Goal: Check status: Check status

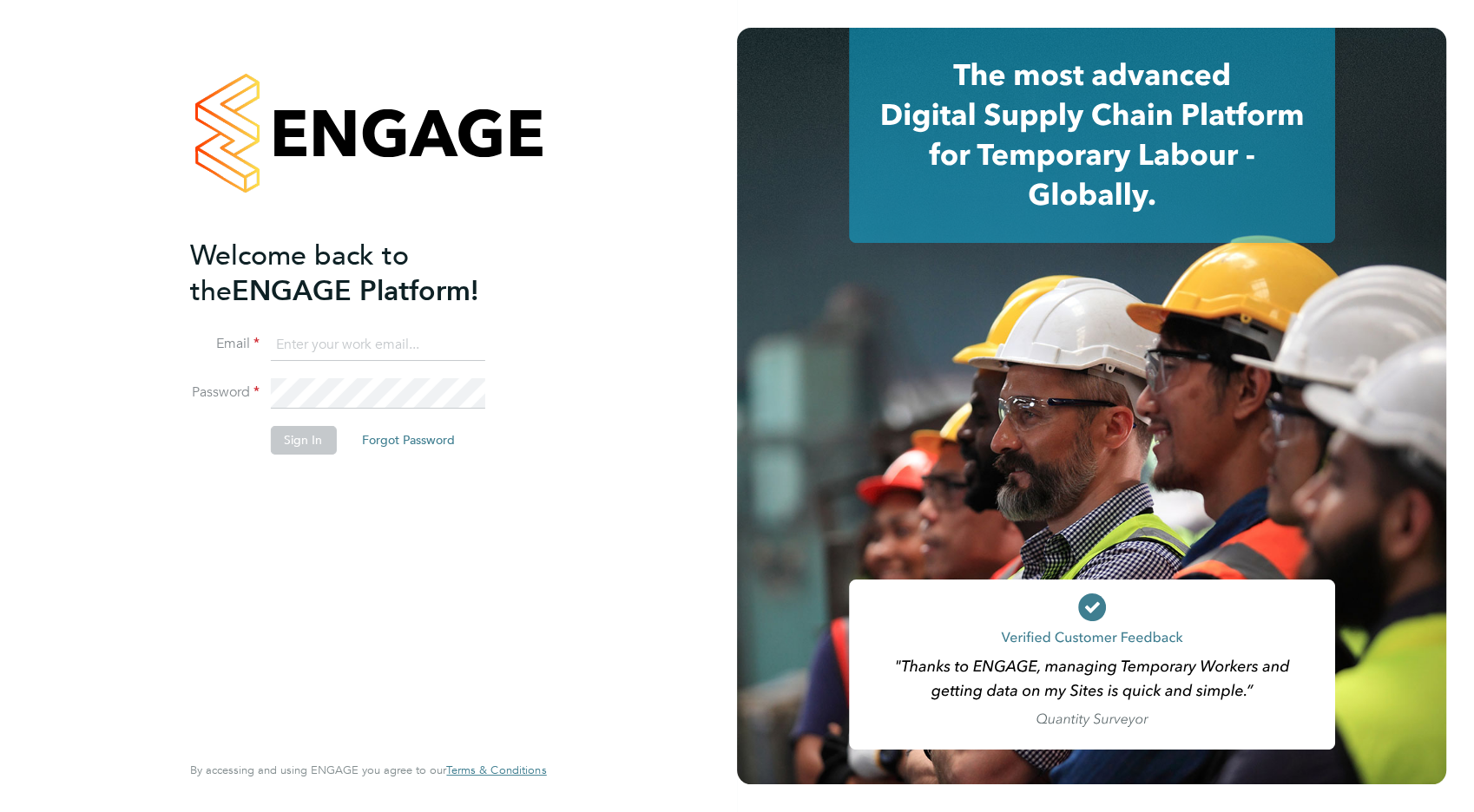
type input "[EMAIL_ADDRESS][DOMAIN_NAME]"
click at [307, 440] on button "Sign In" at bounding box center [302, 440] width 66 height 28
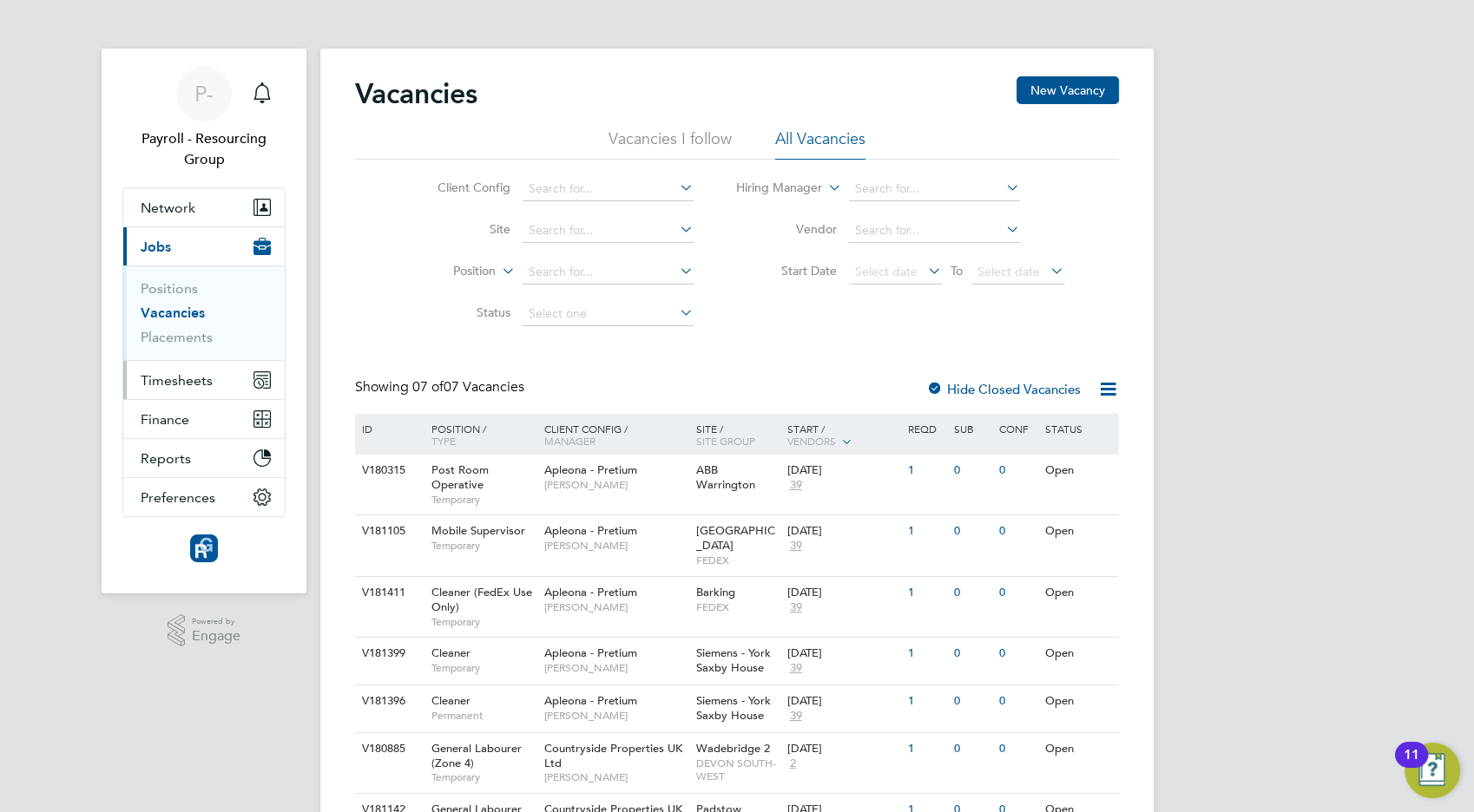
click at [193, 381] on span "Timesheets" at bounding box center [176, 380] width 72 height 17
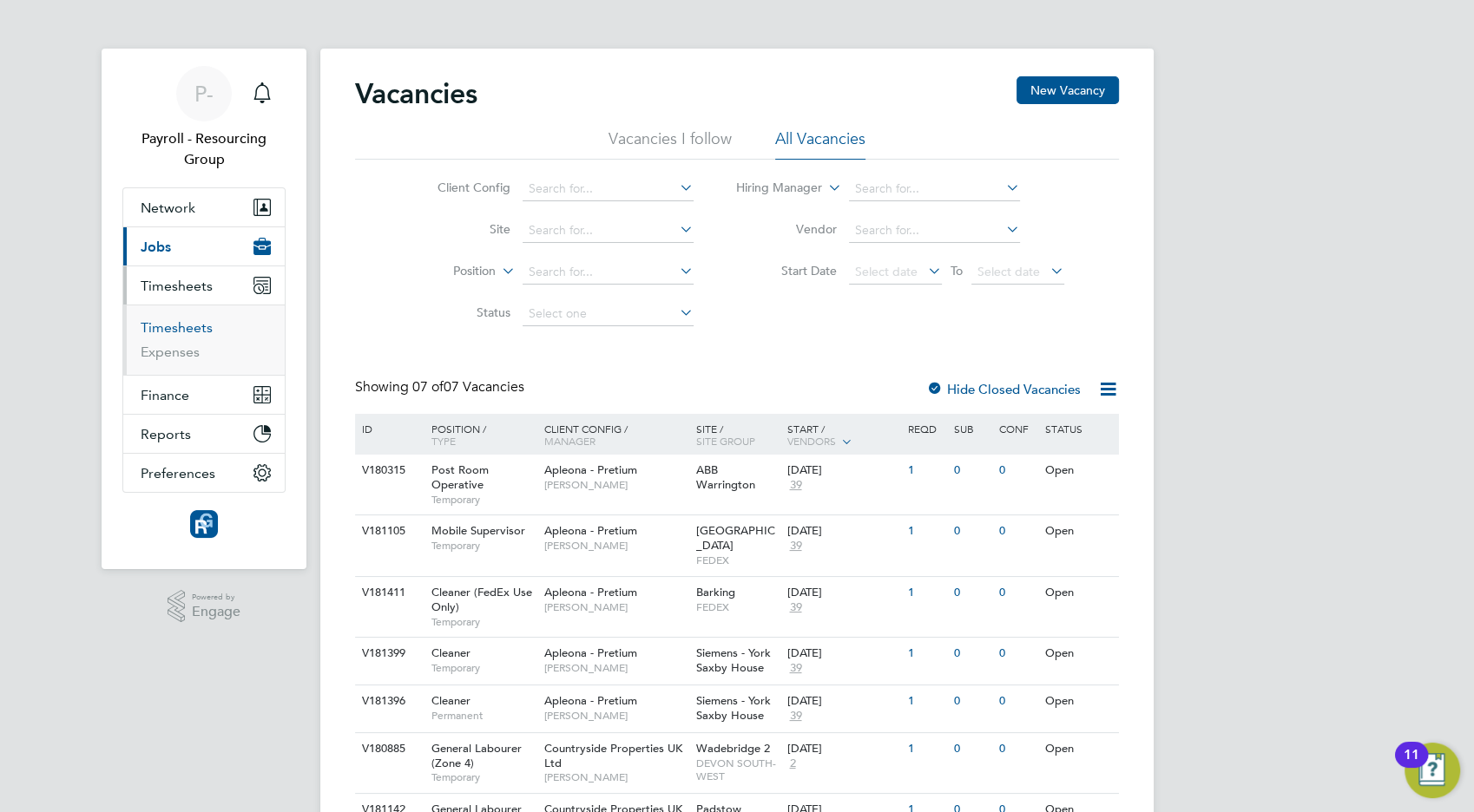
click at [168, 331] on link "Timesheets" at bounding box center [176, 327] width 72 height 17
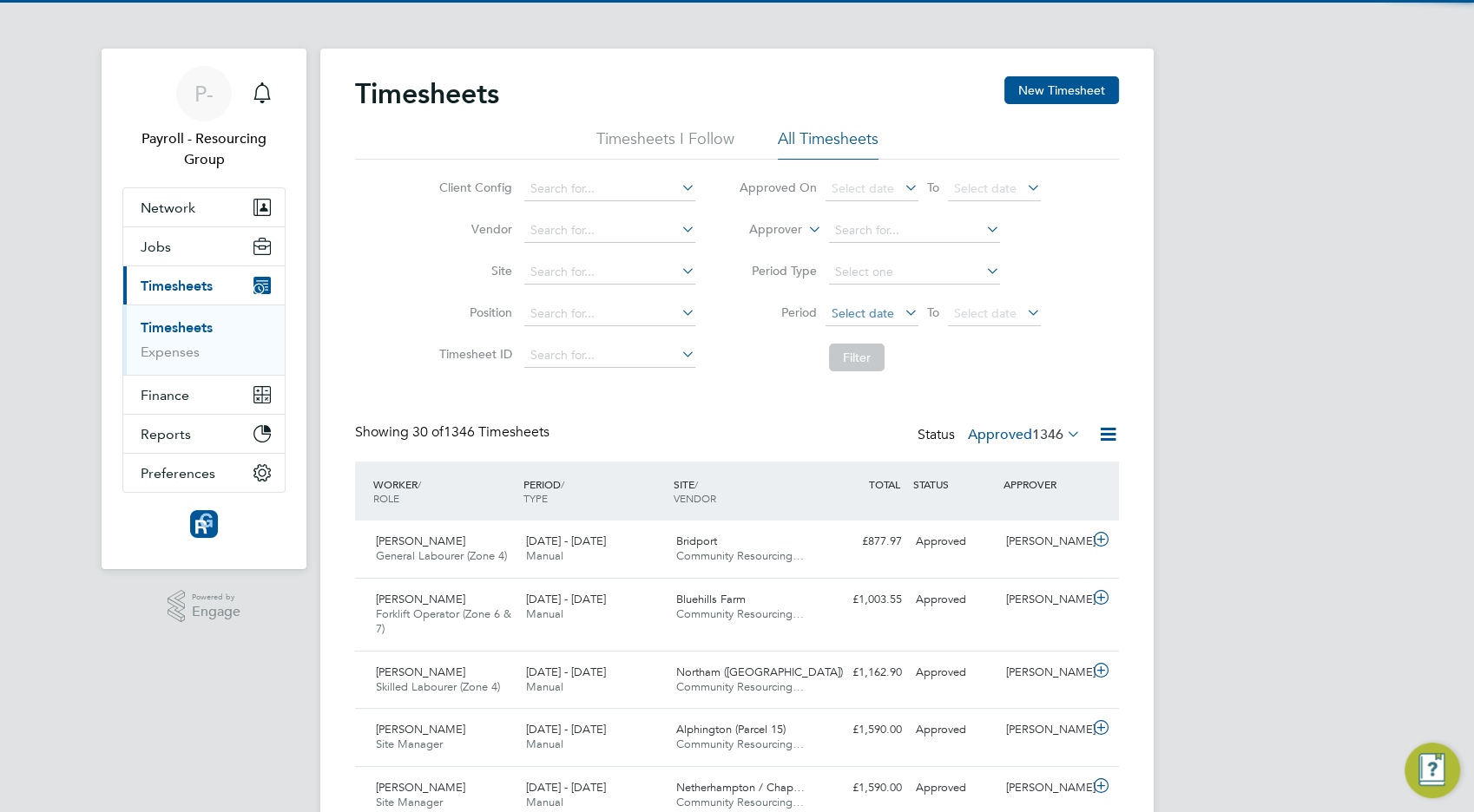
click at [892, 314] on span "Select date" at bounding box center [871, 315] width 93 height 24
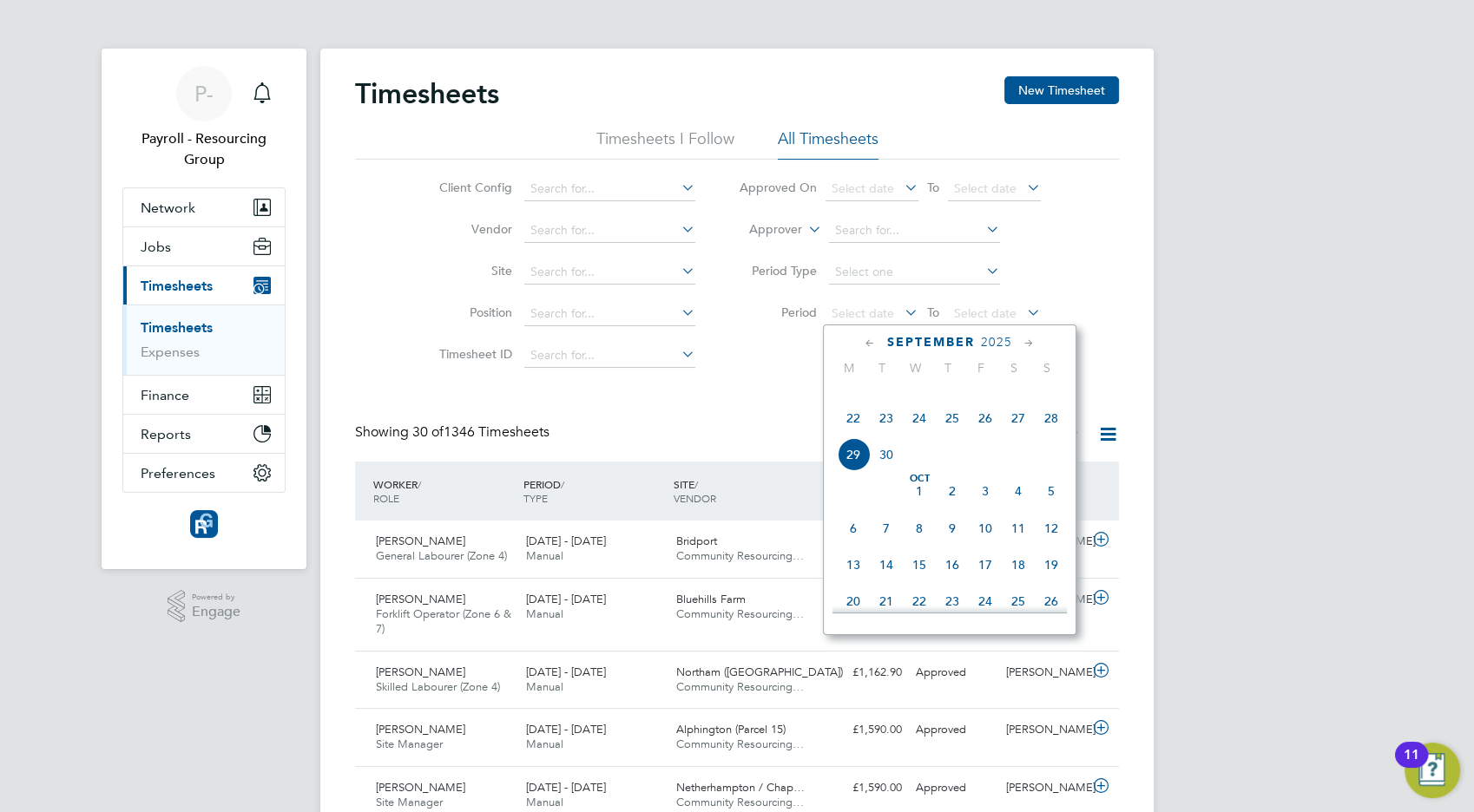
click at [867, 348] on icon at bounding box center [869, 343] width 17 height 19
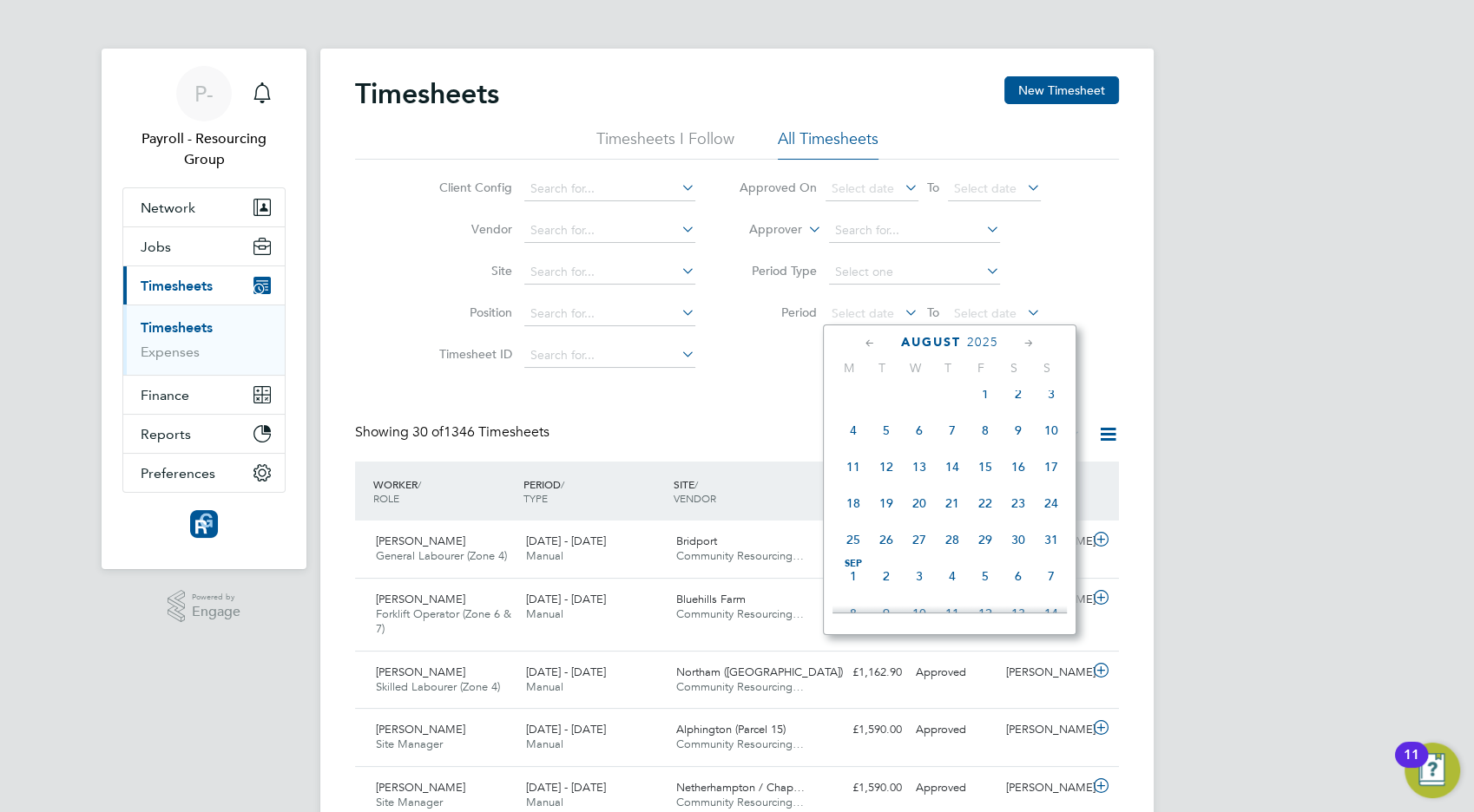
click at [854, 515] on span "18" at bounding box center [853, 503] width 32 height 32
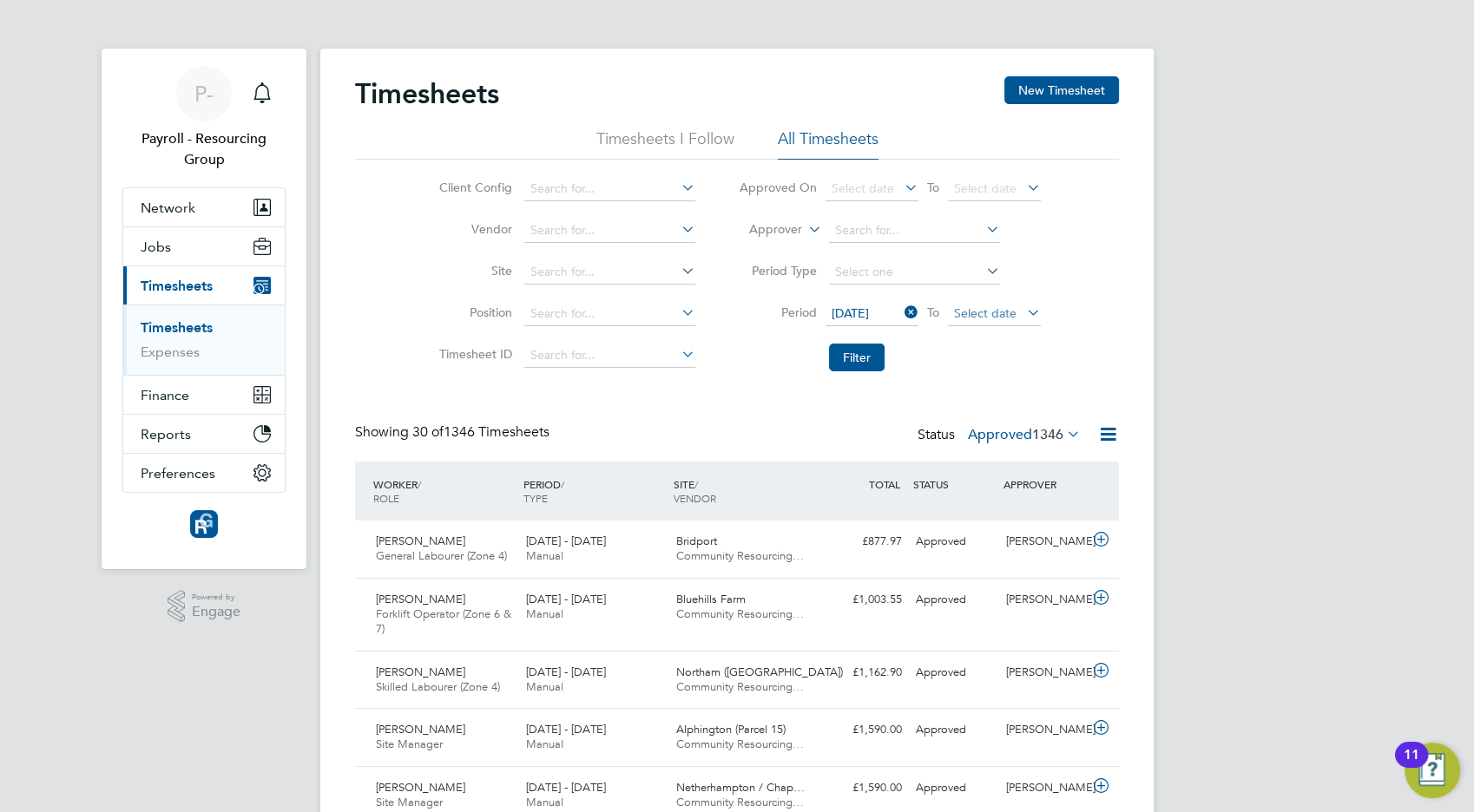
click at [985, 313] on span "Select date" at bounding box center [985, 313] width 62 height 16
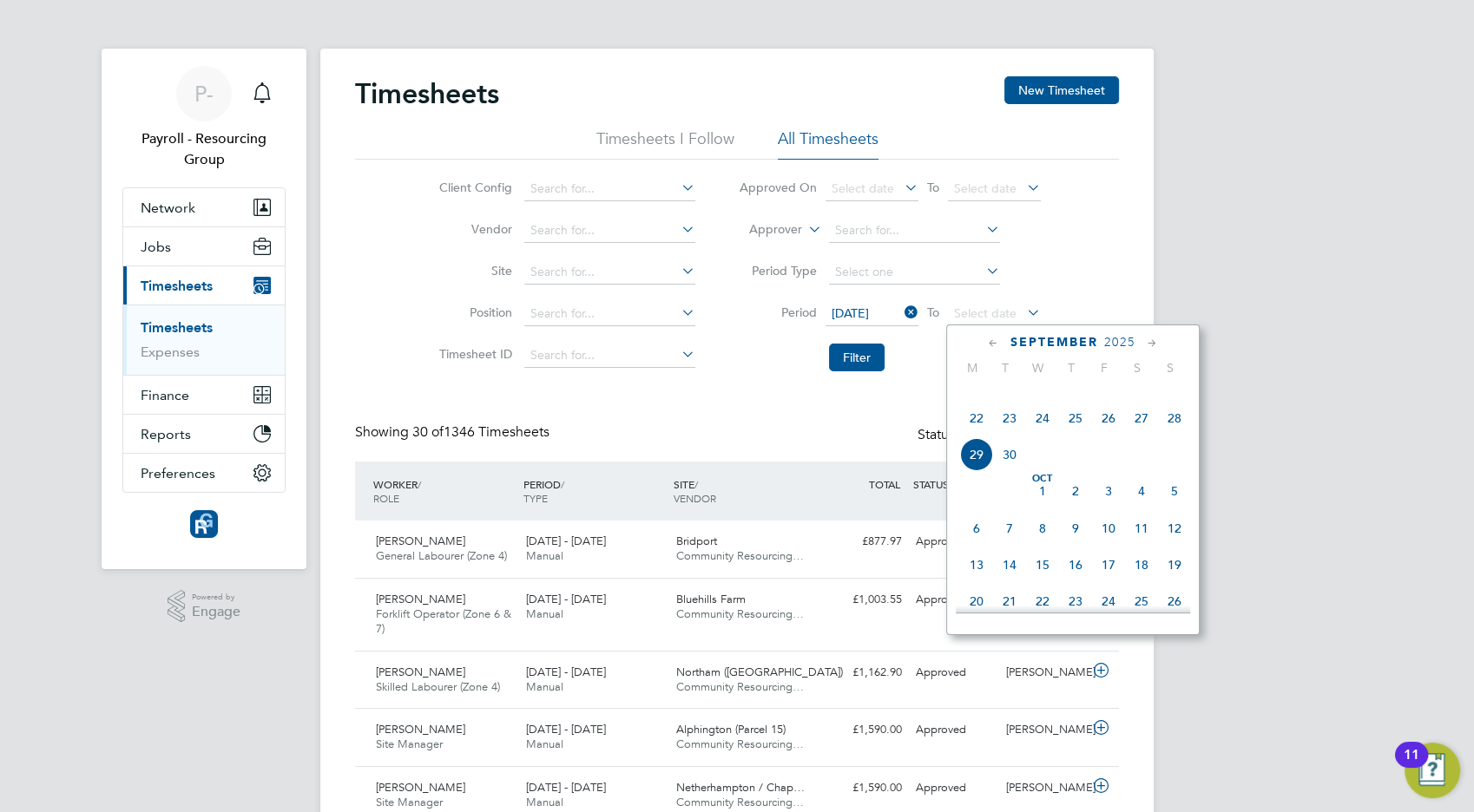
click at [991, 344] on icon at bounding box center [993, 343] width 17 height 19
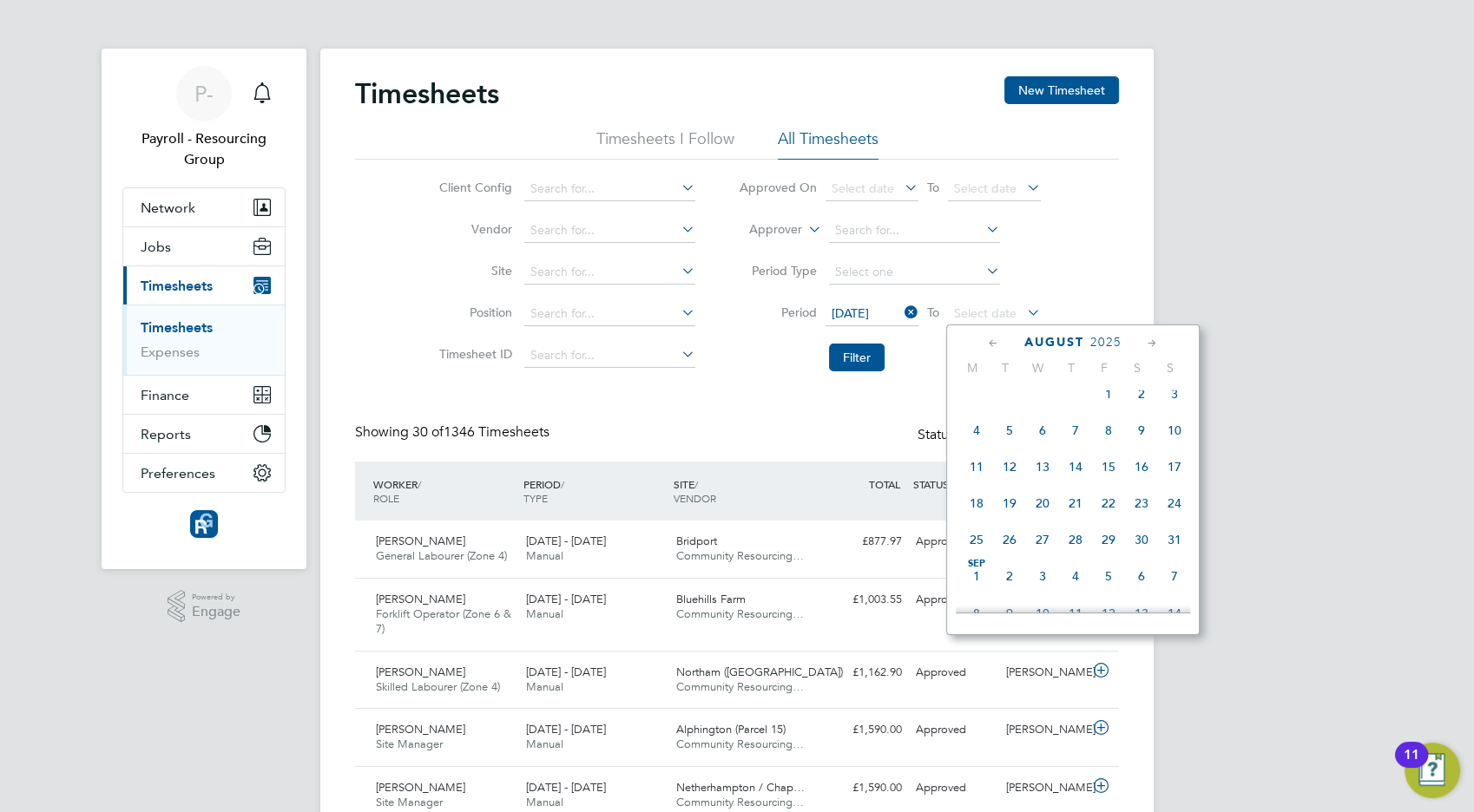
click at [1176, 520] on span "24" at bounding box center [1174, 503] width 32 height 32
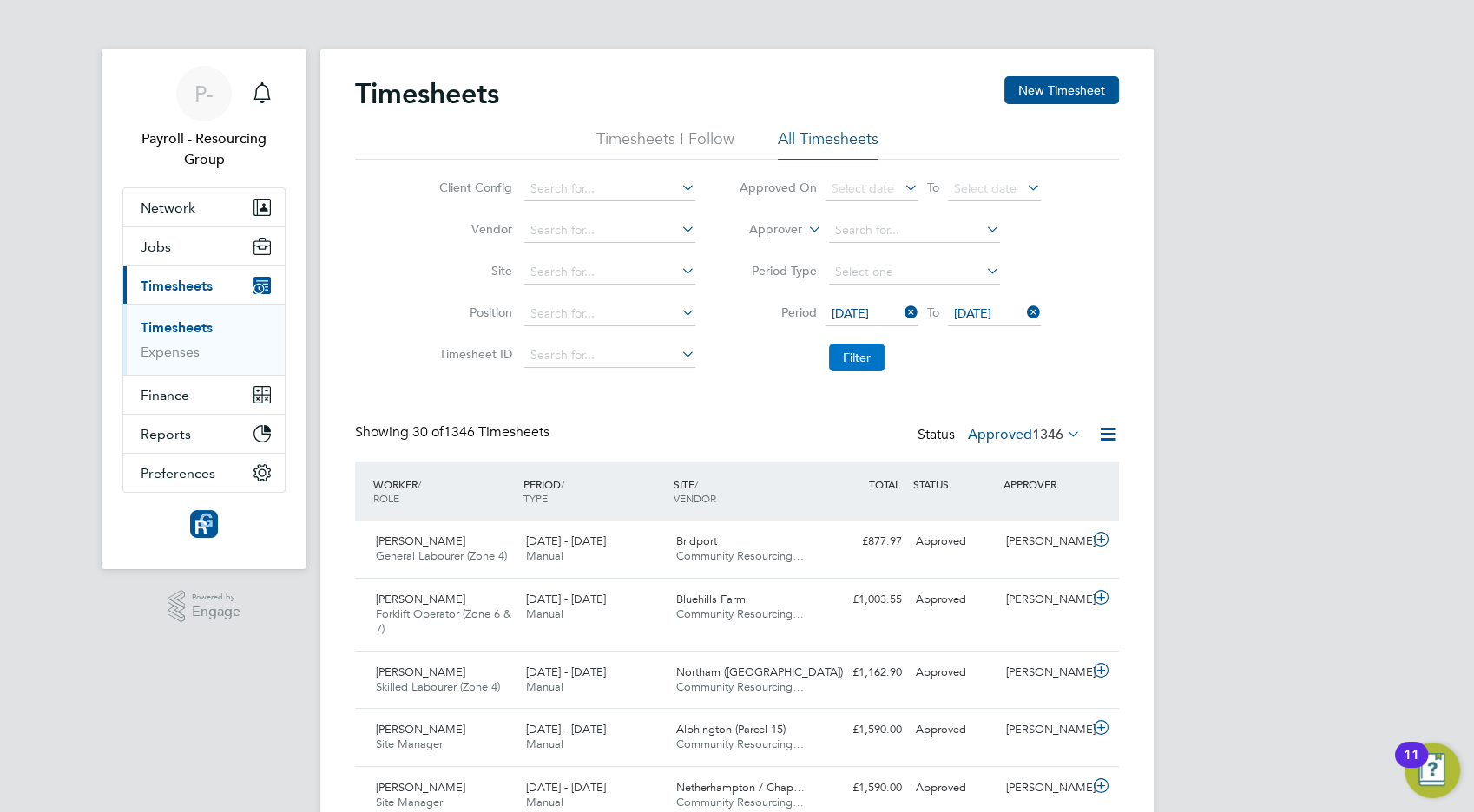
click at [865, 347] on button "Filter" at bounding box center [857, 357] width 55 height 28
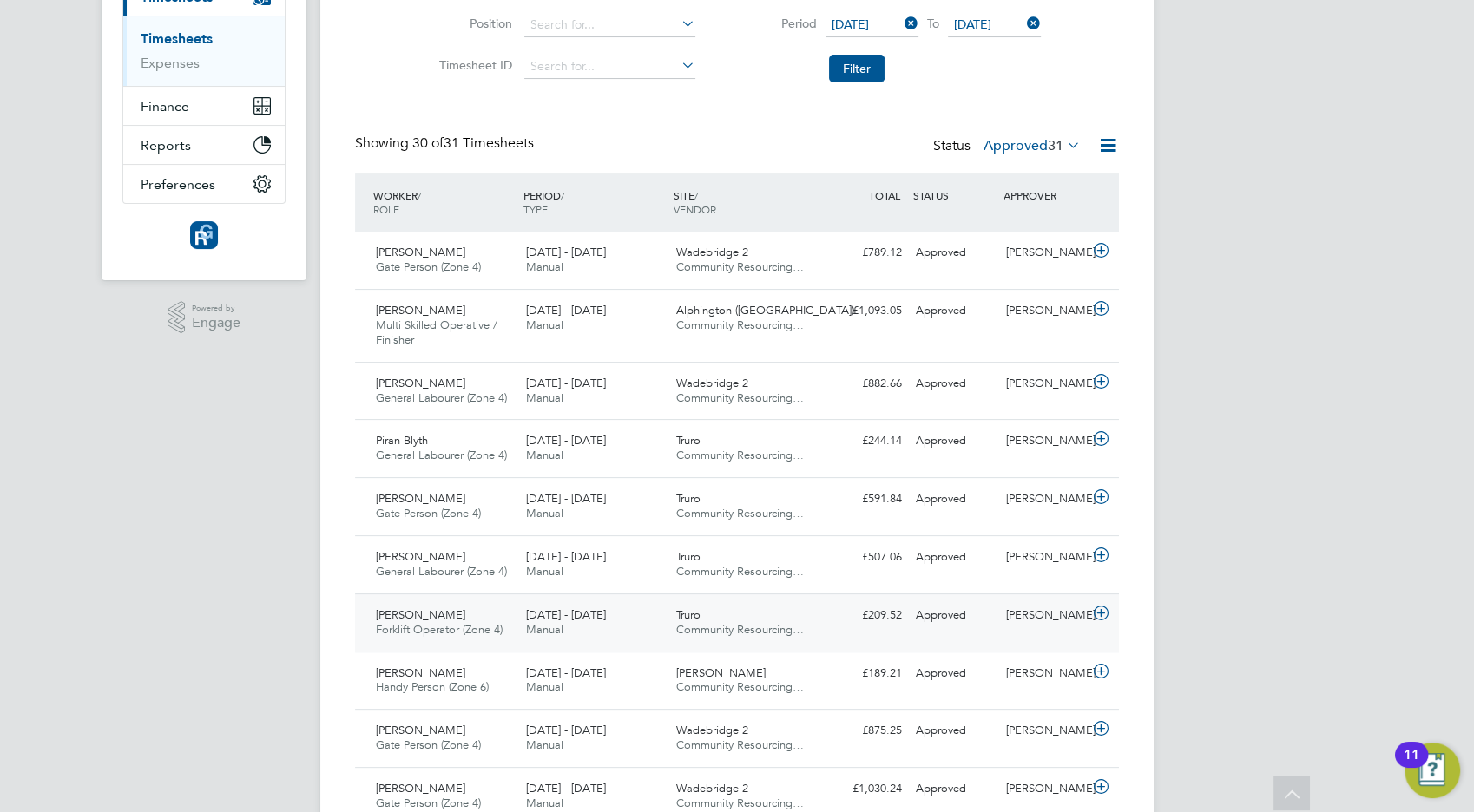
click at [483, 628] on span "Forklift Operator (Zone 4)" at bounding box center [439, 629] width 127 height 15
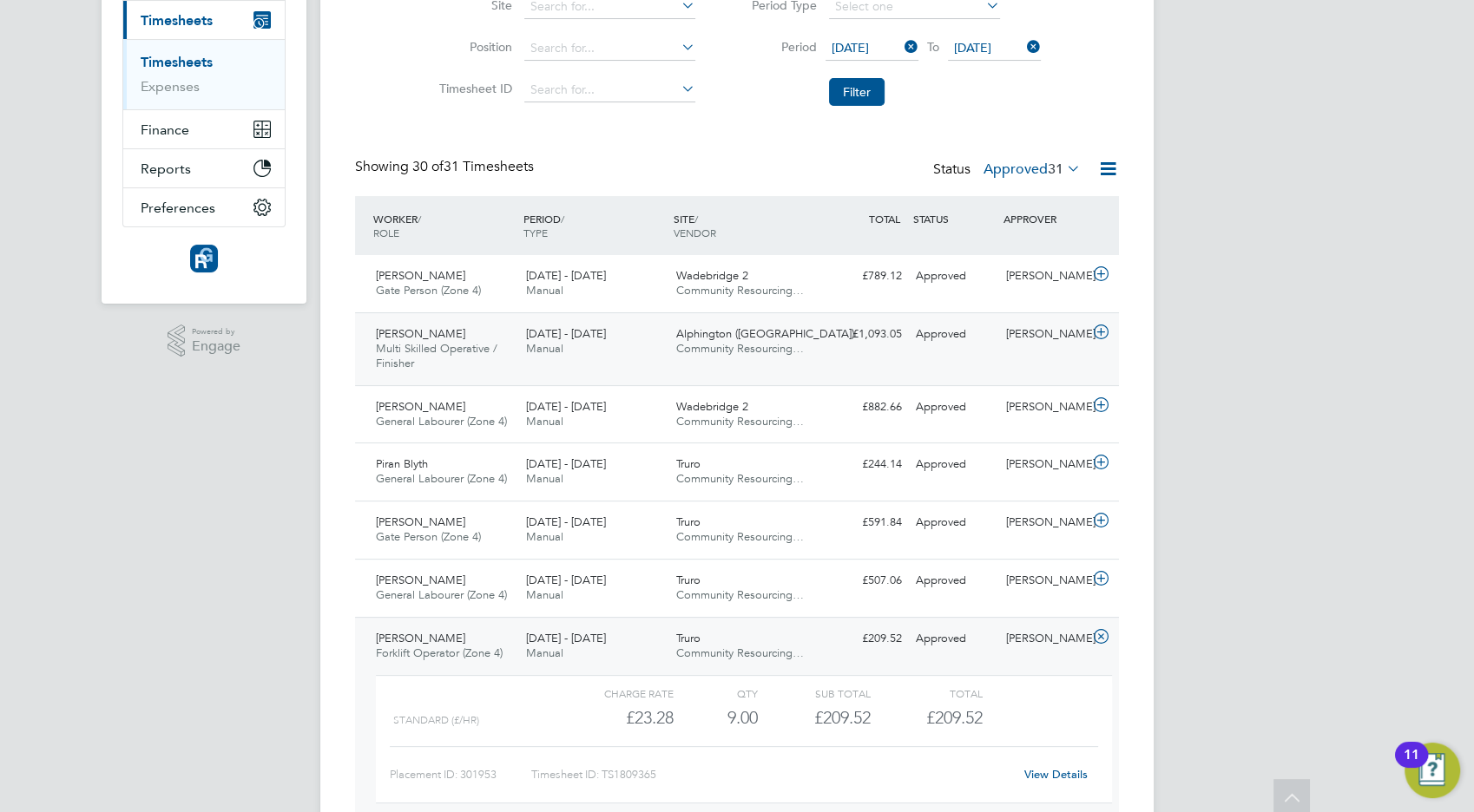
scroll to position [73, 0]
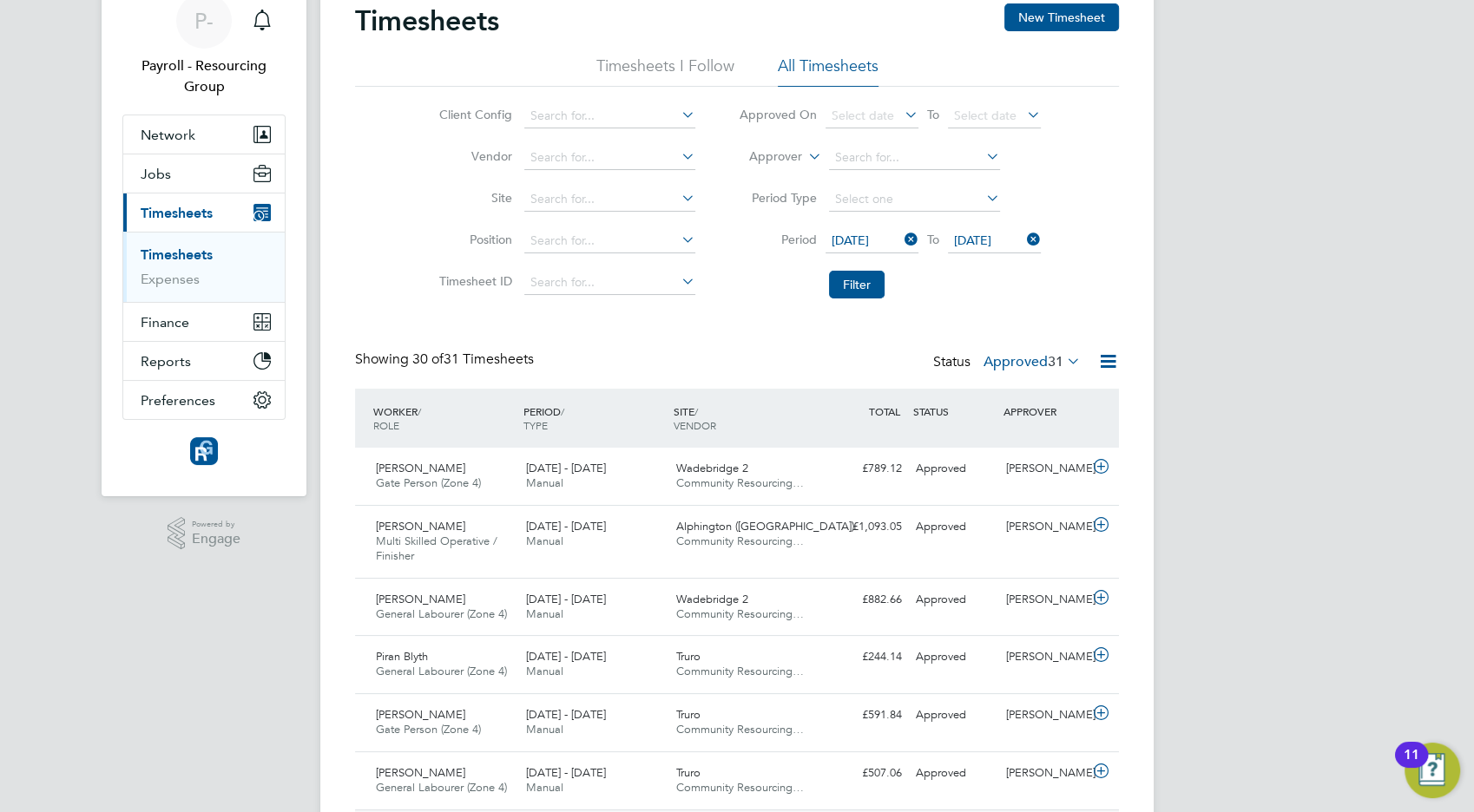
click at [901, 235] on icon at bounding box center [901, 239] width 0 height 25
click at [873, 244] on span "Select date" at bounding box center [862, 240] width 62 height 16
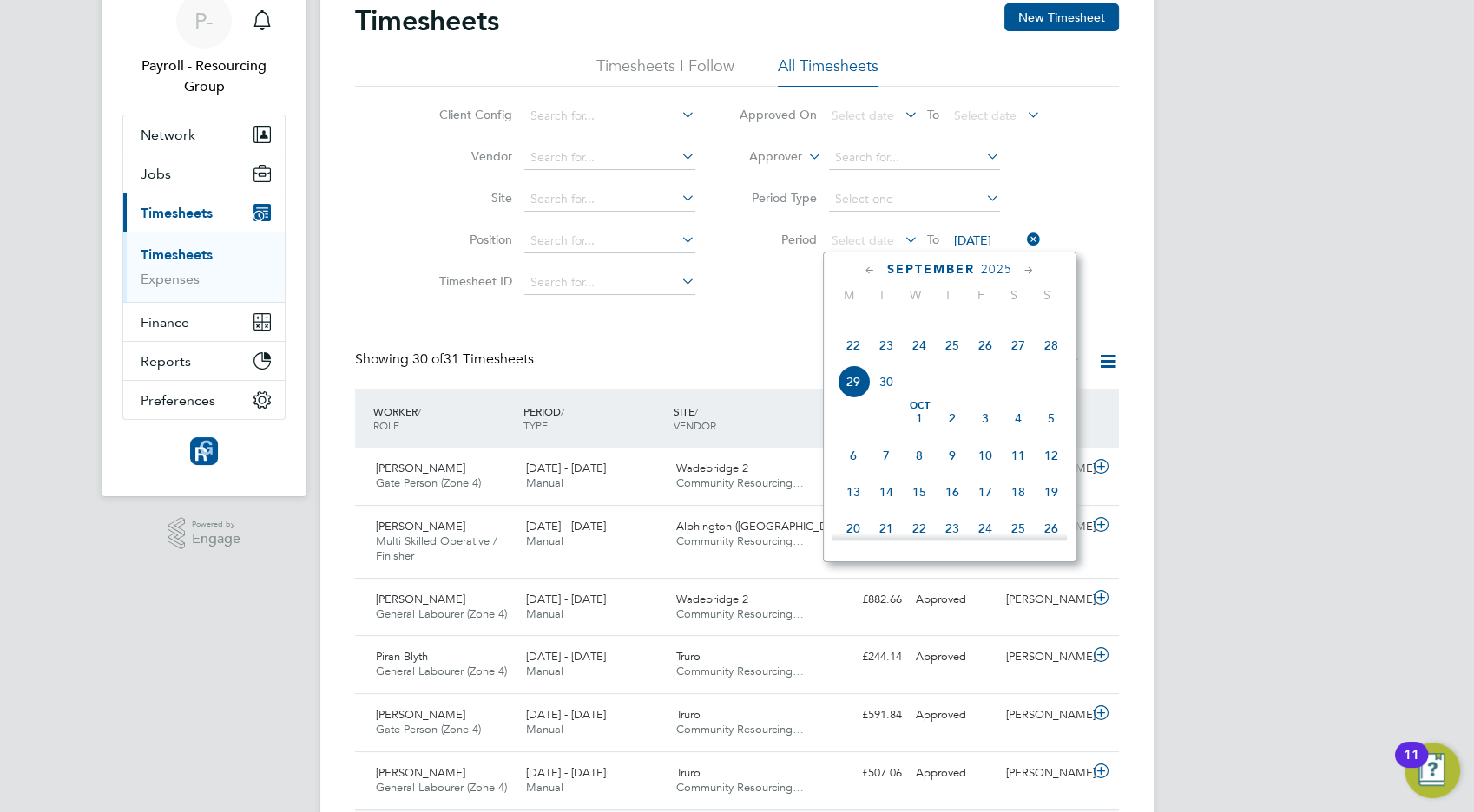
scroll to position [589, 0]
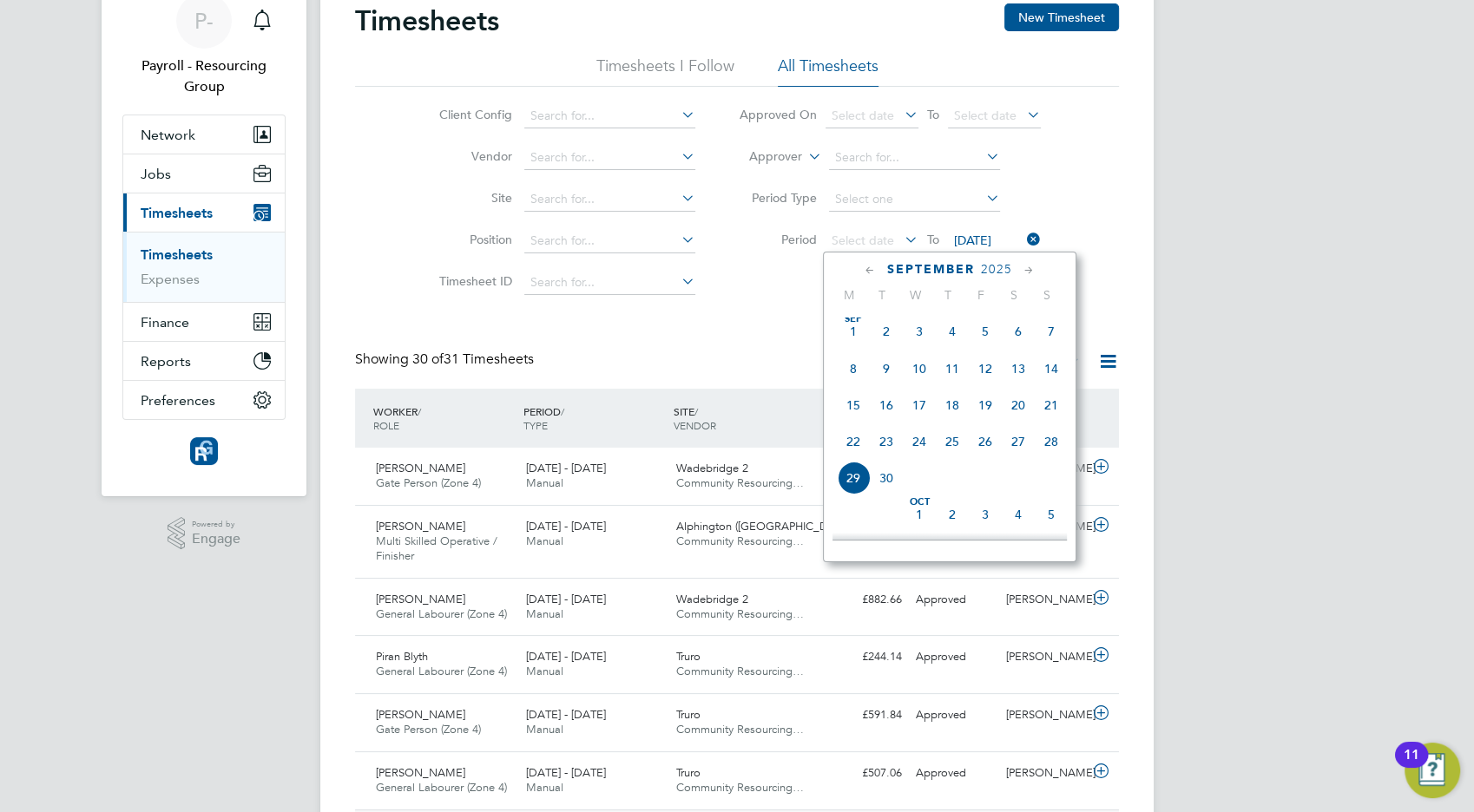
click at [854, 385] on span "8" at bounding box center [853, 368] width 32 height 32
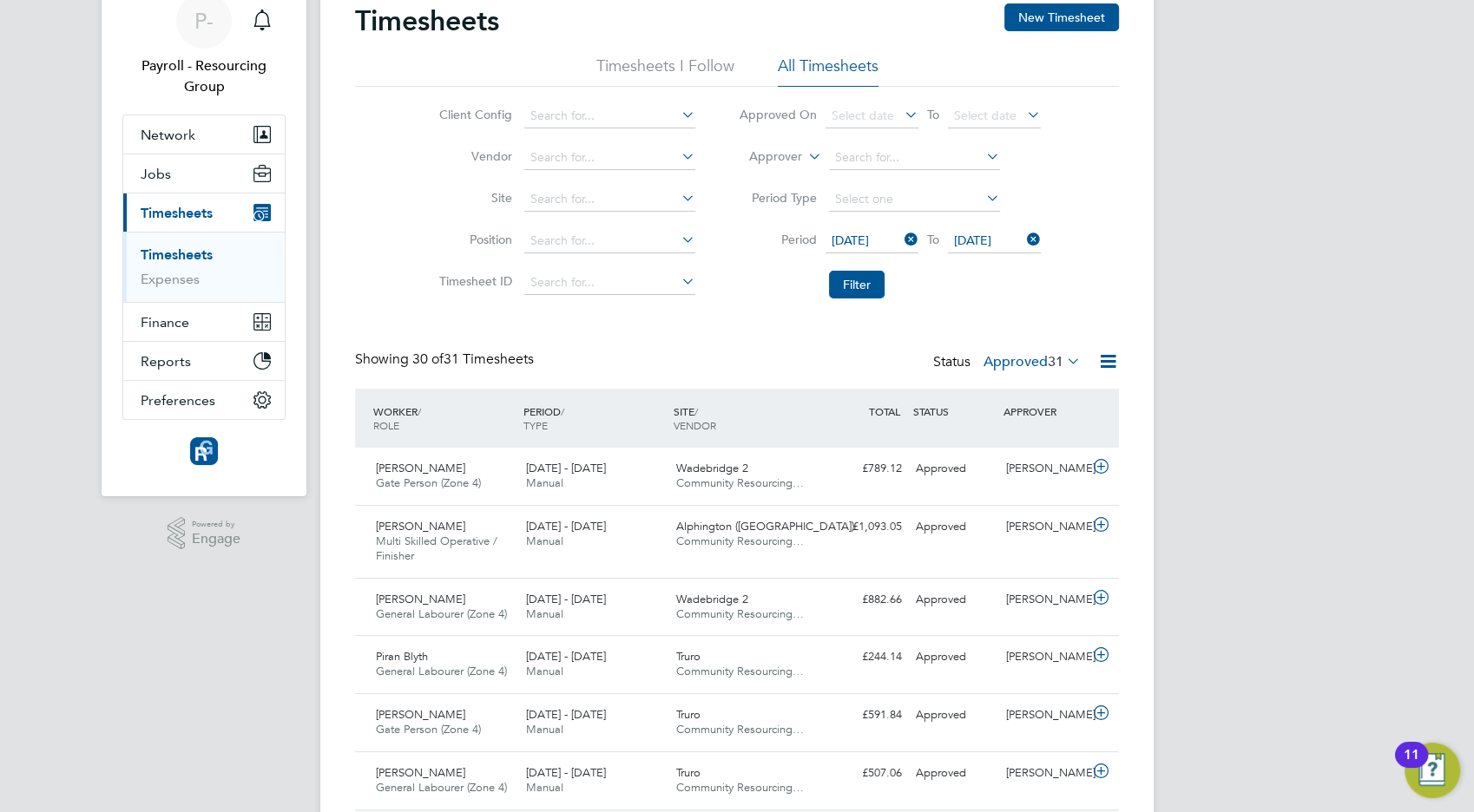
click at [985, 240] on span "[DATE]" at bounding box center [973, 240] width 37 height 16
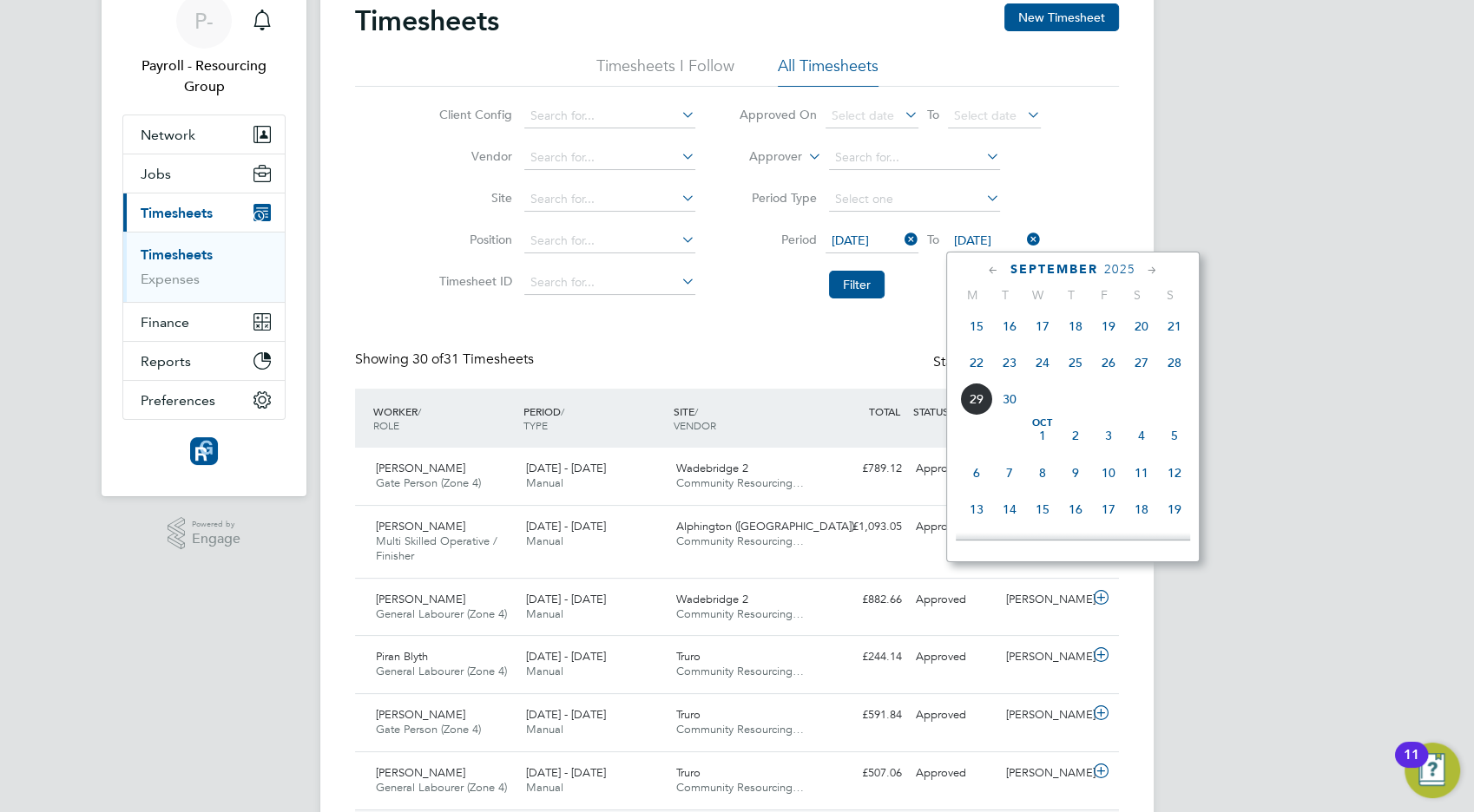
scroll to position [571, 0]
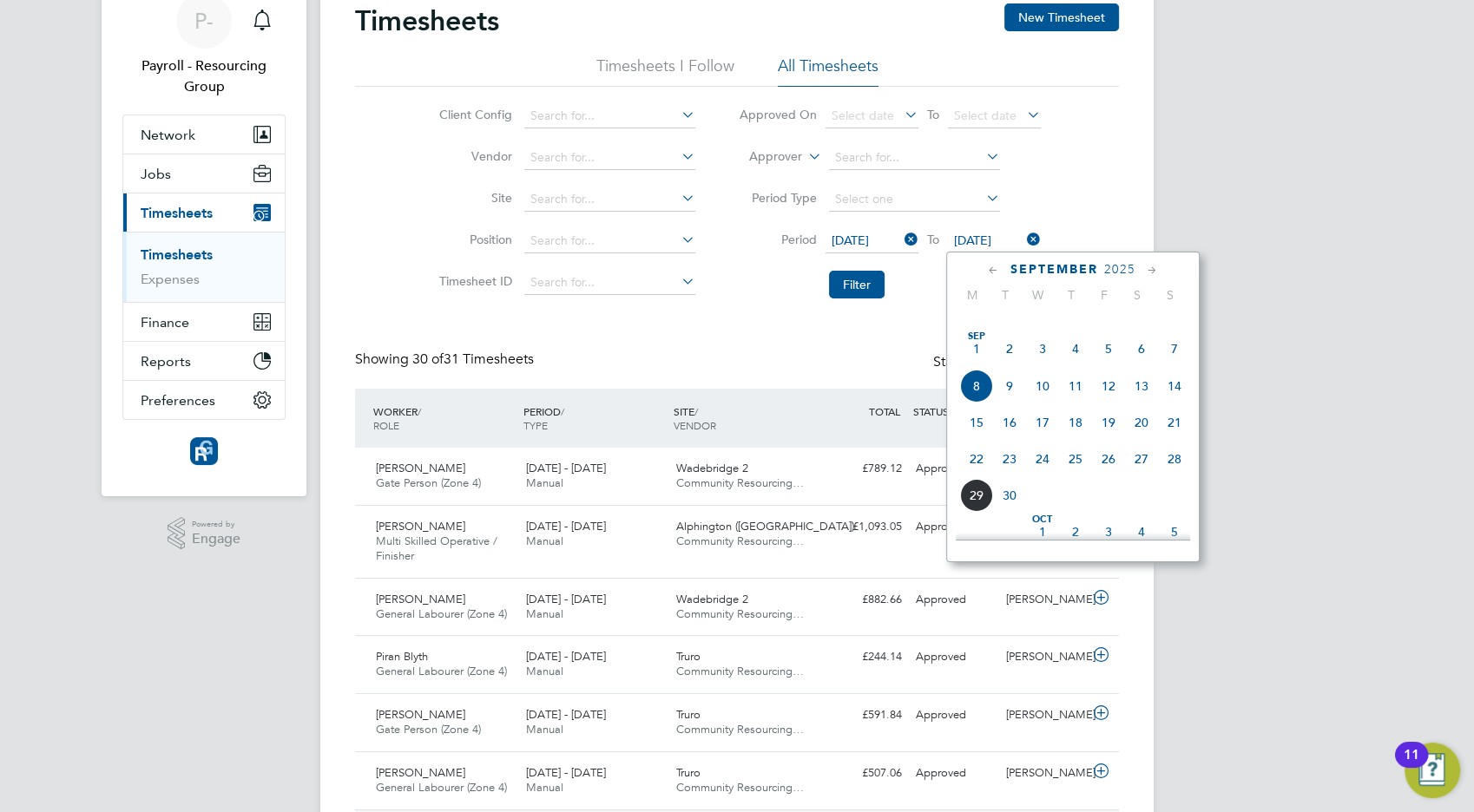
click at [1175, 403] on span "14" at bounding box center [1174, 386] width 32 height 32
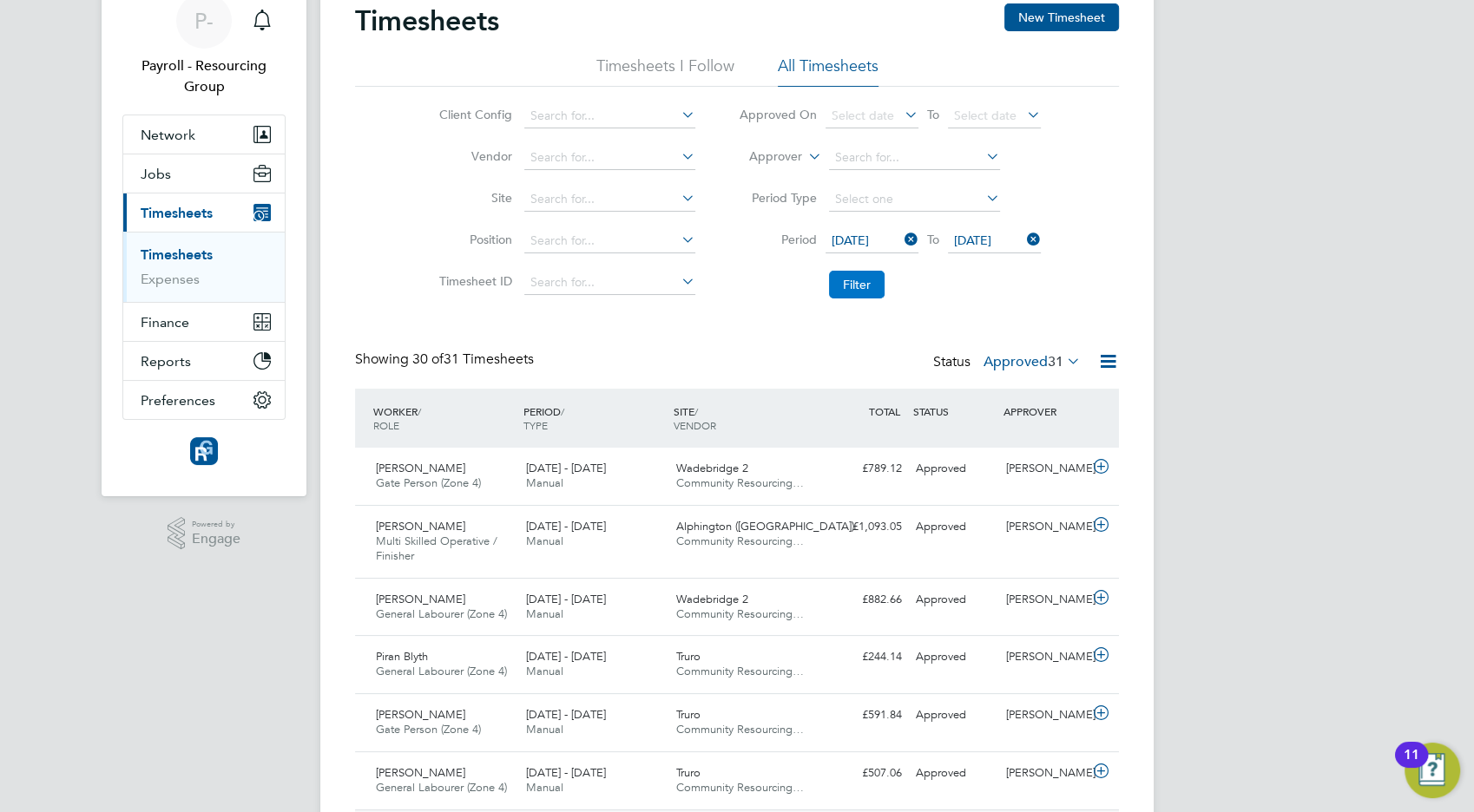
click at [850, 284] on button "Filter" at bounding box center [857, 284] width 55 height 28
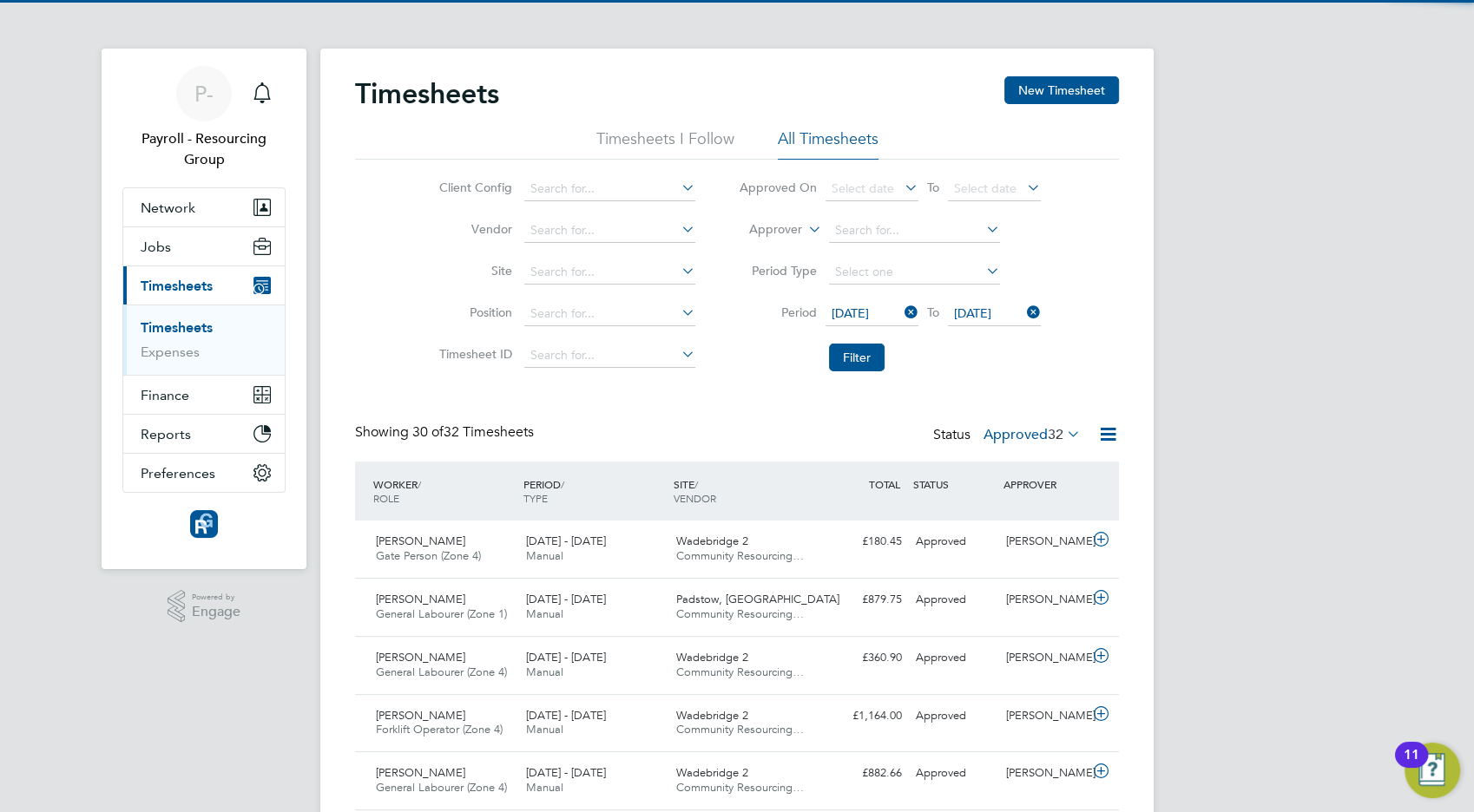
scroll to position [43, 150]
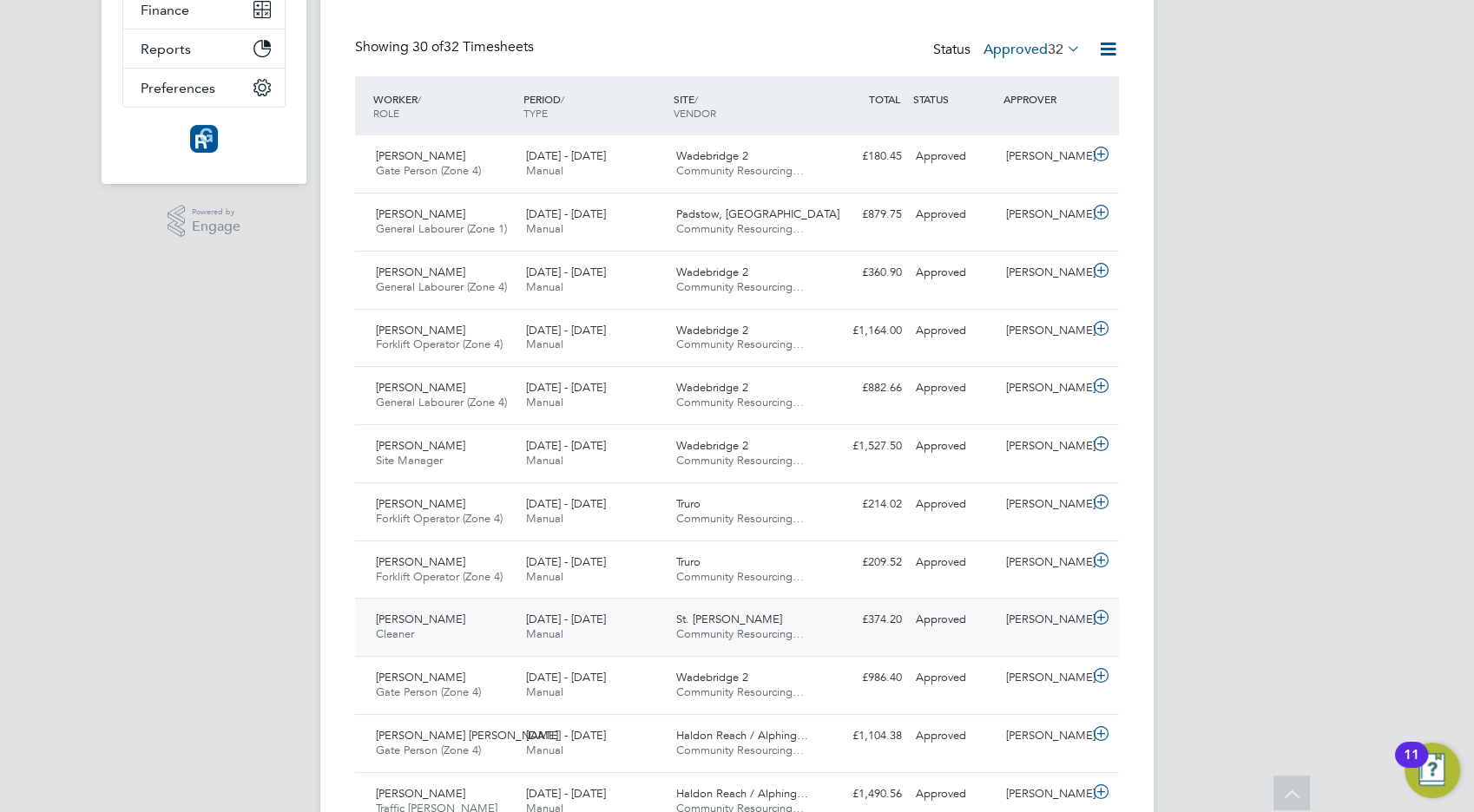
click at [458, 635] on div "[PERSON_NAME] Cleaner [DATE] - [DATE]" at bounding box center [444, 627] width 150 height 43
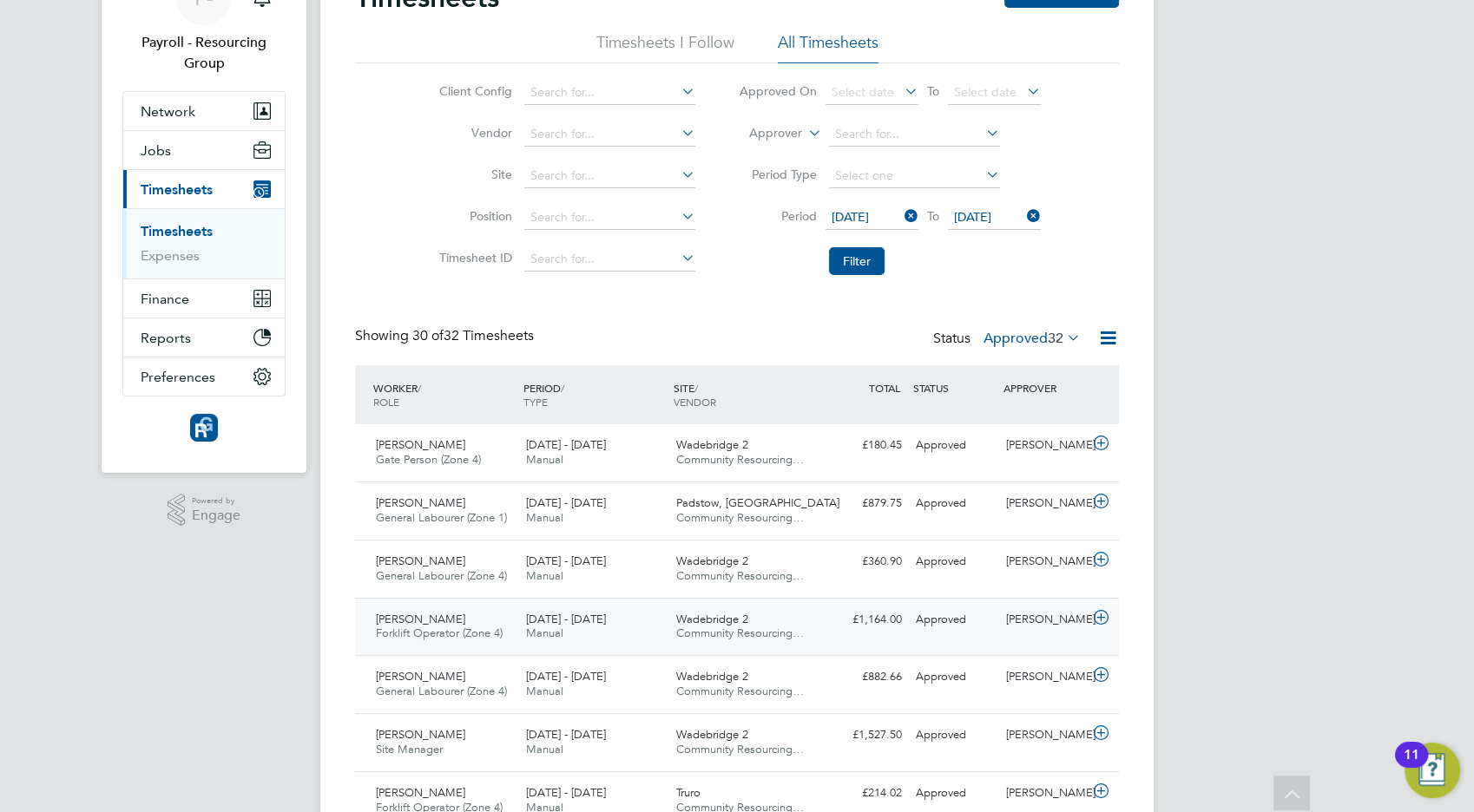
scroll to position [0, 0]
